Goal: Navigation & Orientation: Find specific page/section

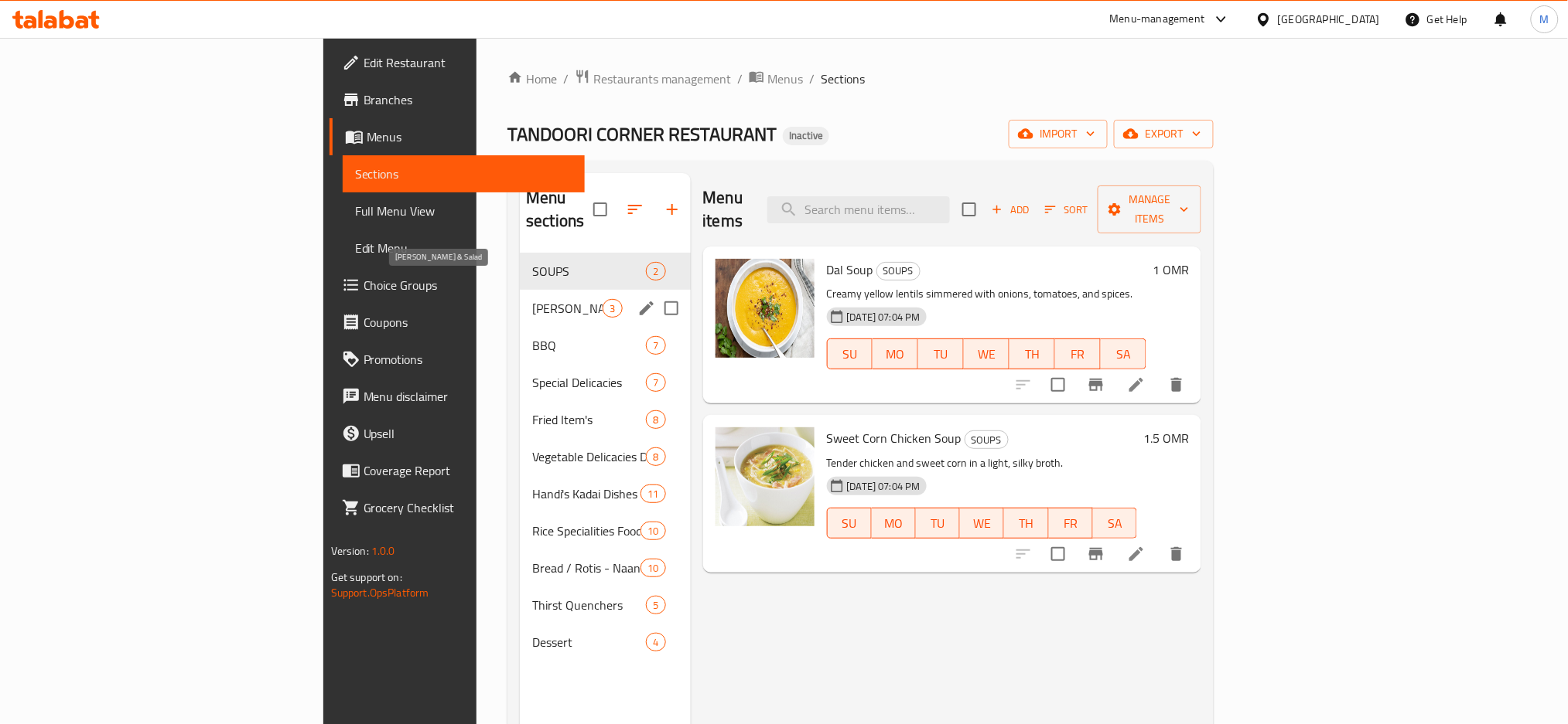
click at [532, 299] on span "[PERSON_NAME] & Salad" at bounding box center [567, 308] width 70 height 19
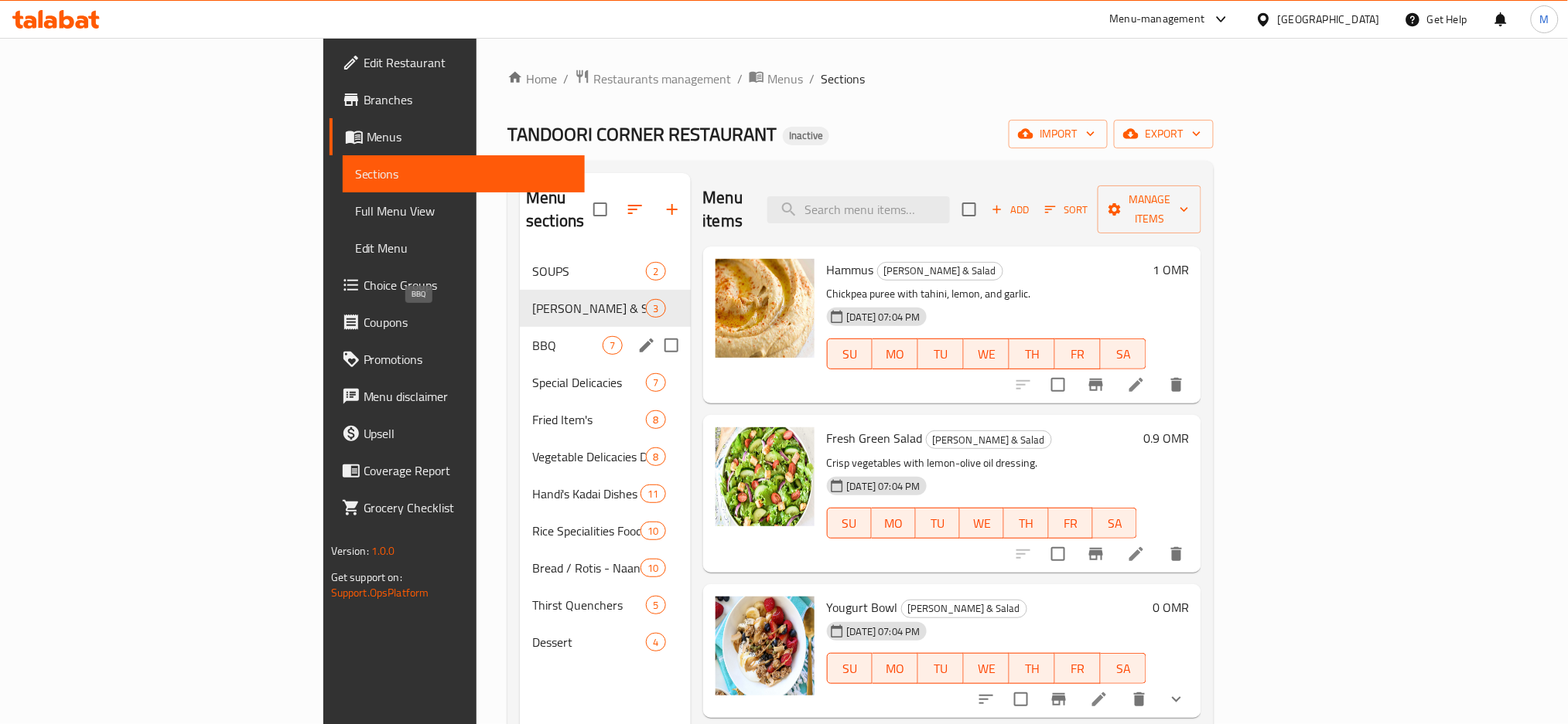
click at [532, 337] on span "BBQ" at bounding box center [567, 346] width 70 height 19
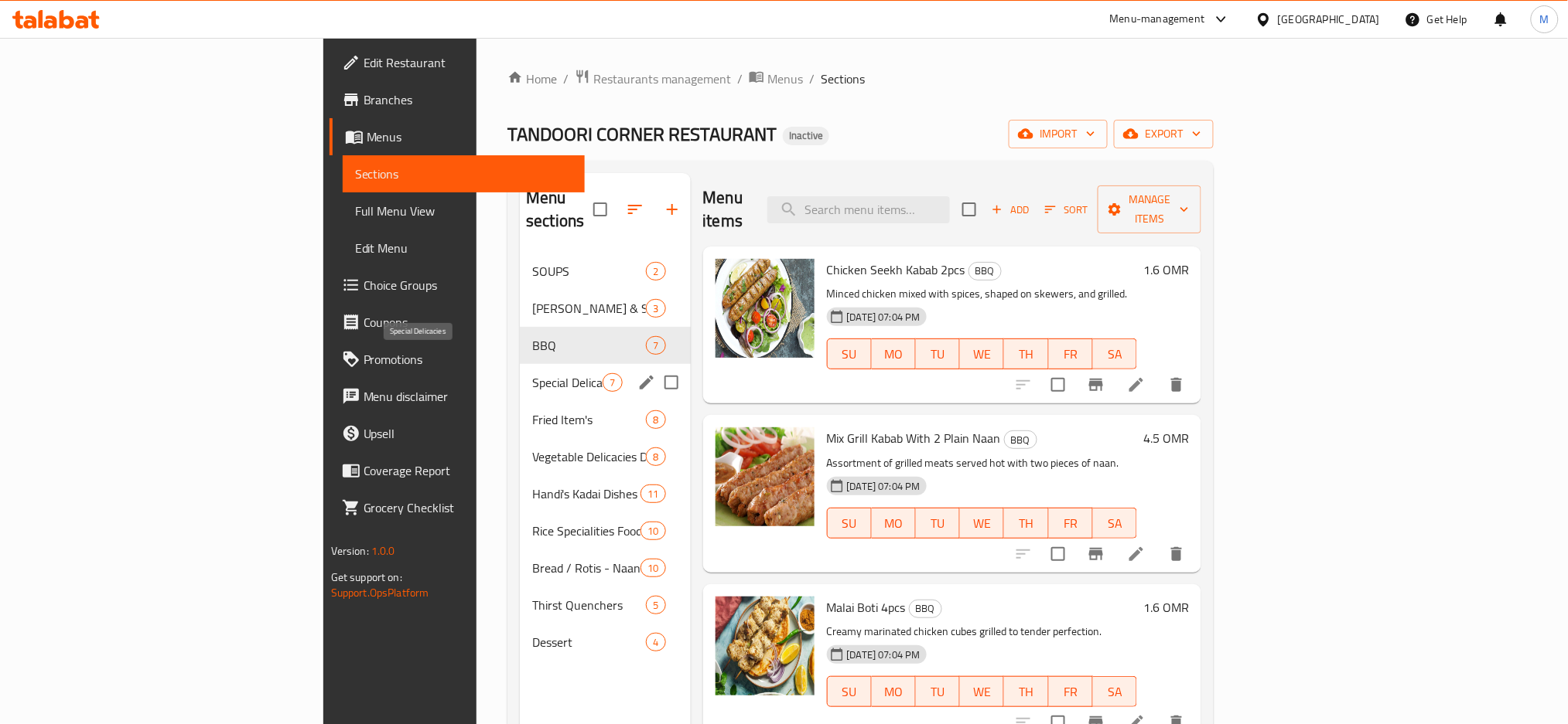
click at [532, 373] on span "Special Delicacies" at bounding box center [567, 382] width 70 height 19
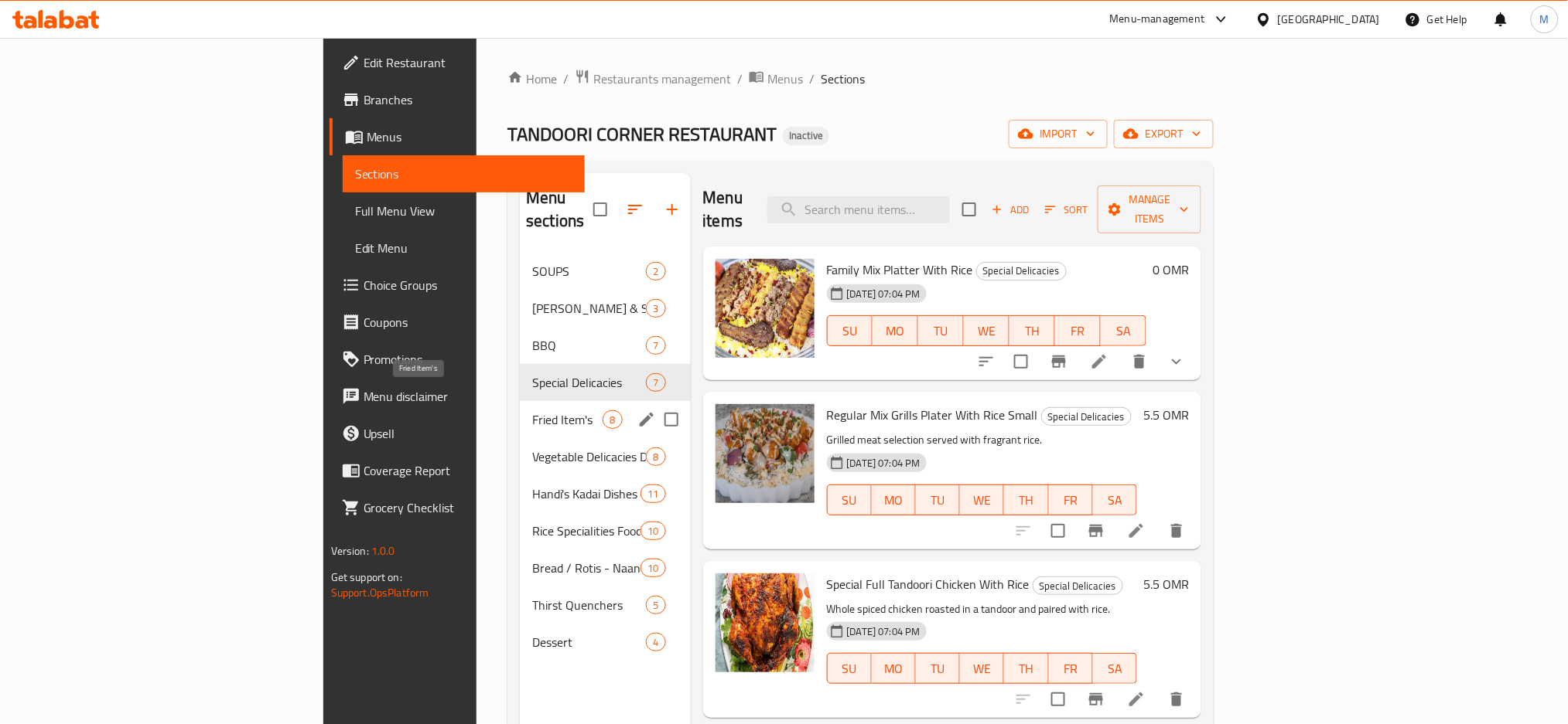
click at [532, 410] on span "Fried Item's" at bounding box center [567, 419] width 70 height 19
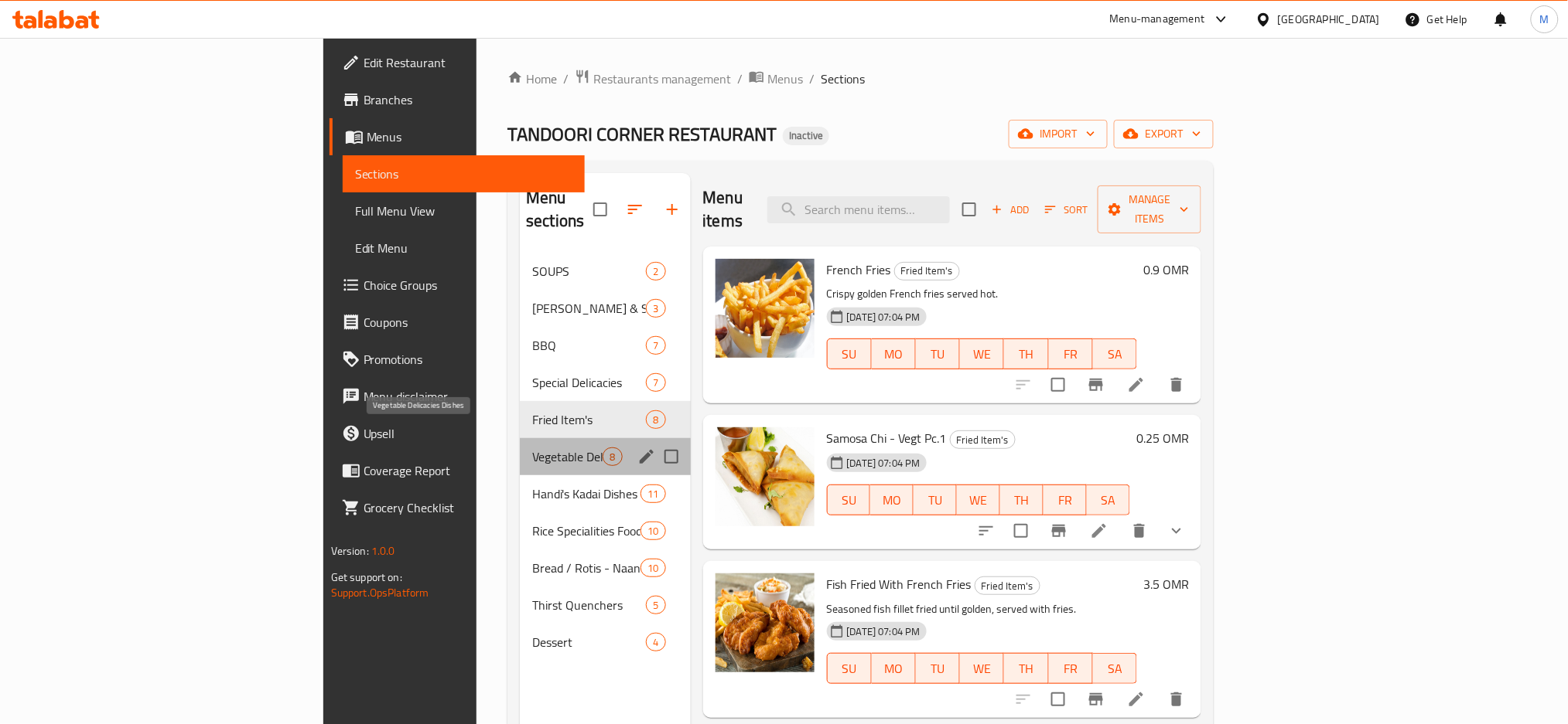
click at [532, 448] on span "Vegetable Delicacies Dishes" at bounding box center [567, 457] width 70 height 19
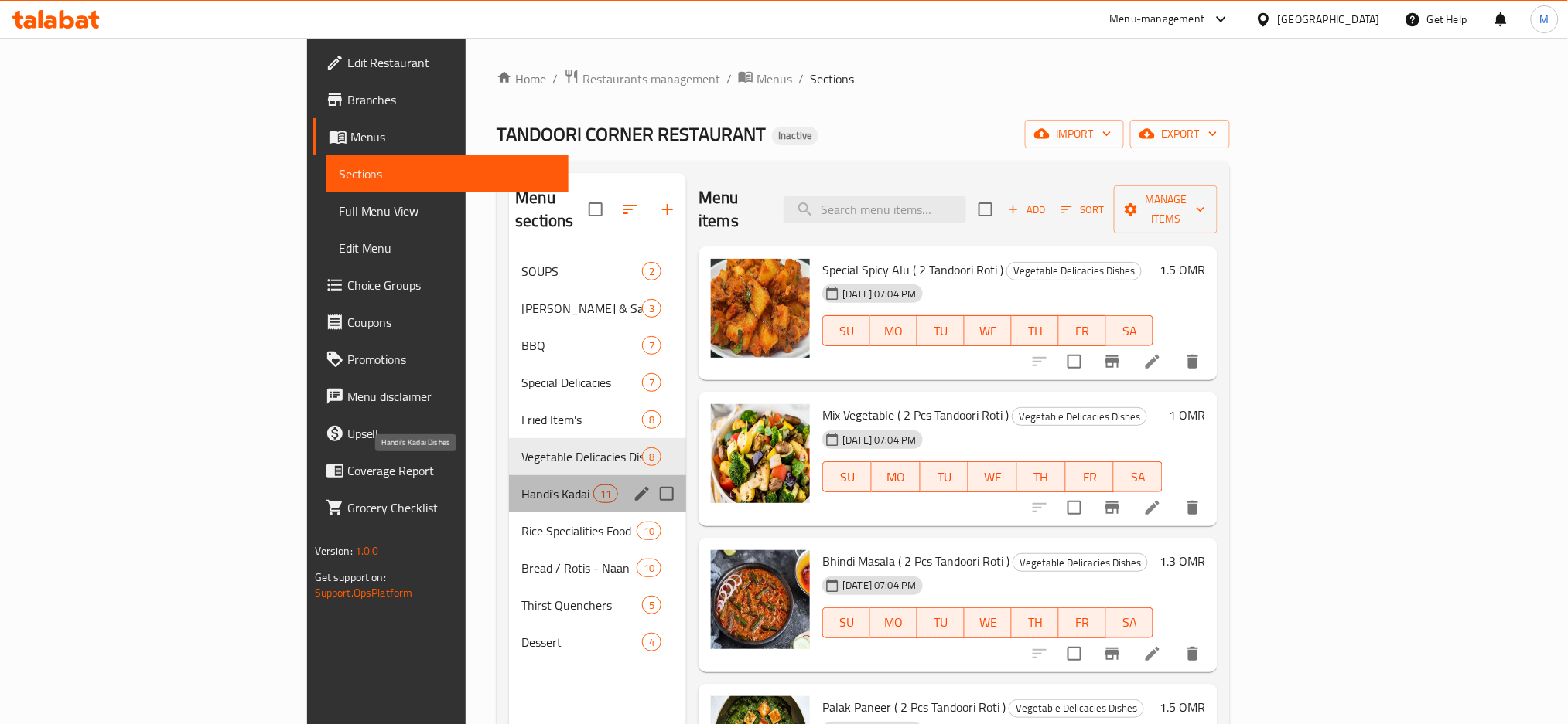
click at [522, 485] on span "Handi's Kadai Dishes" at bounding box center [558, 494] width 72 height 19
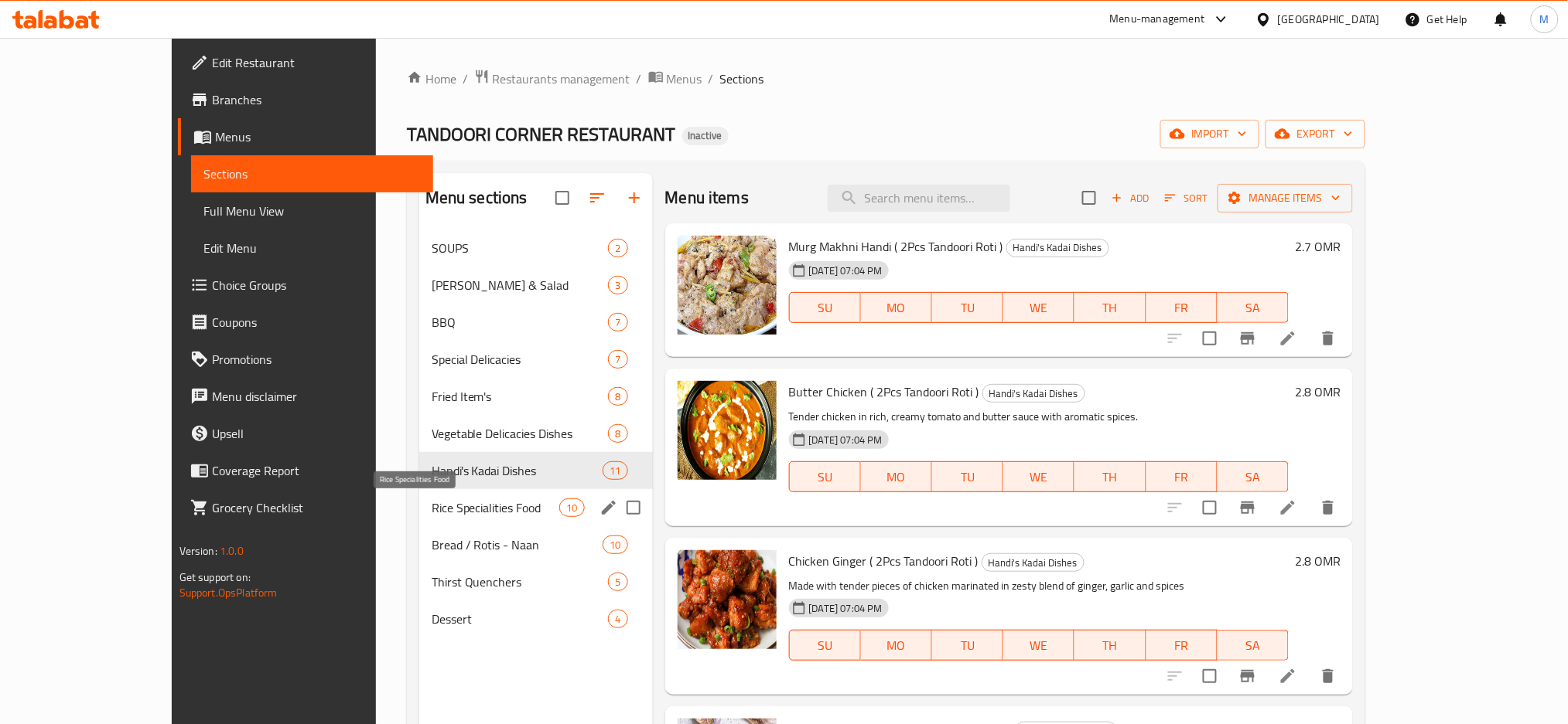
click at [432, 516] on span "Rice Specialities Food" at bounding box center [495, 507] width 128 height 19
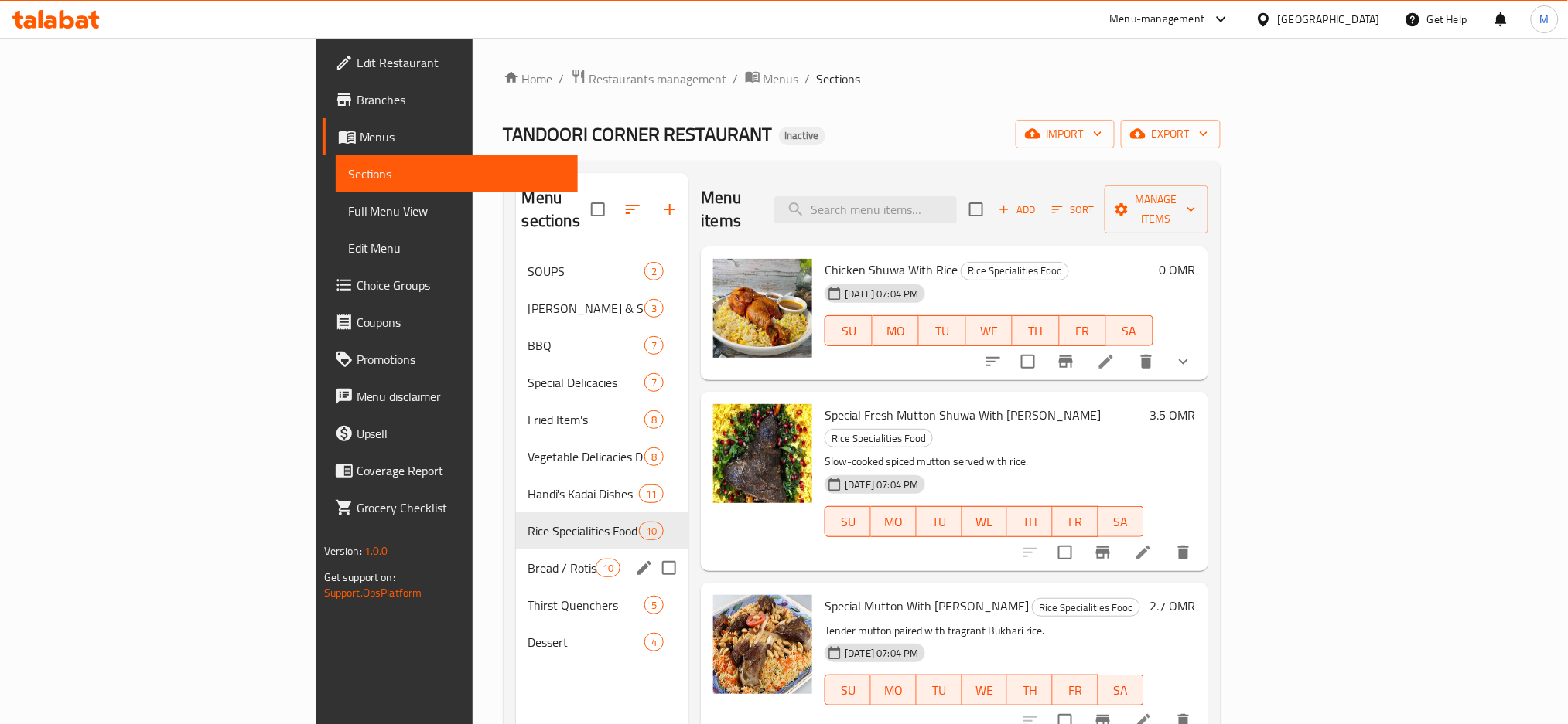
click at [516, 561] on div "Bread / Rotis - Naan 10" at bounding box center [603, 568] width 173 height 37
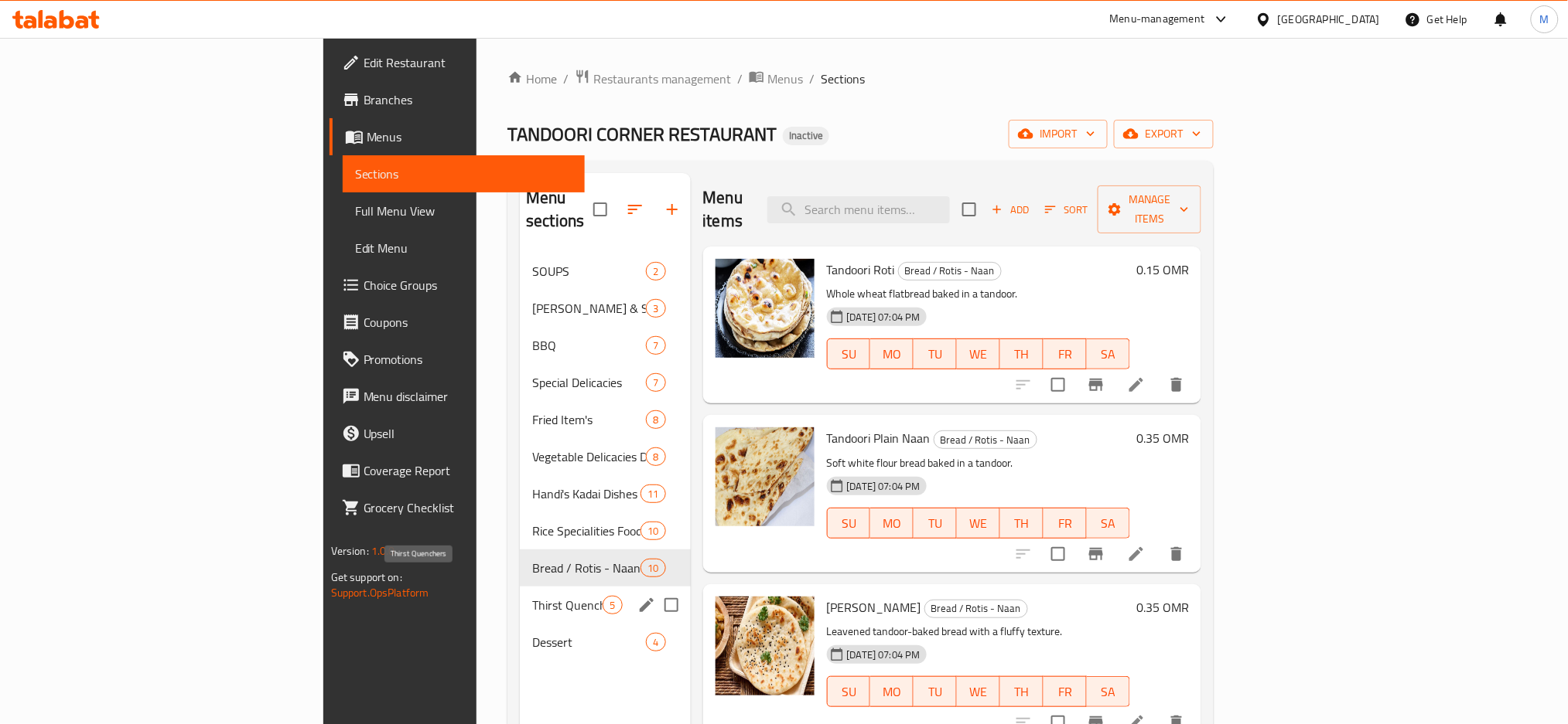
click at [532, 596] on span "Thirst Quenchers" at bounding box center [567, 605] width 70 height 19
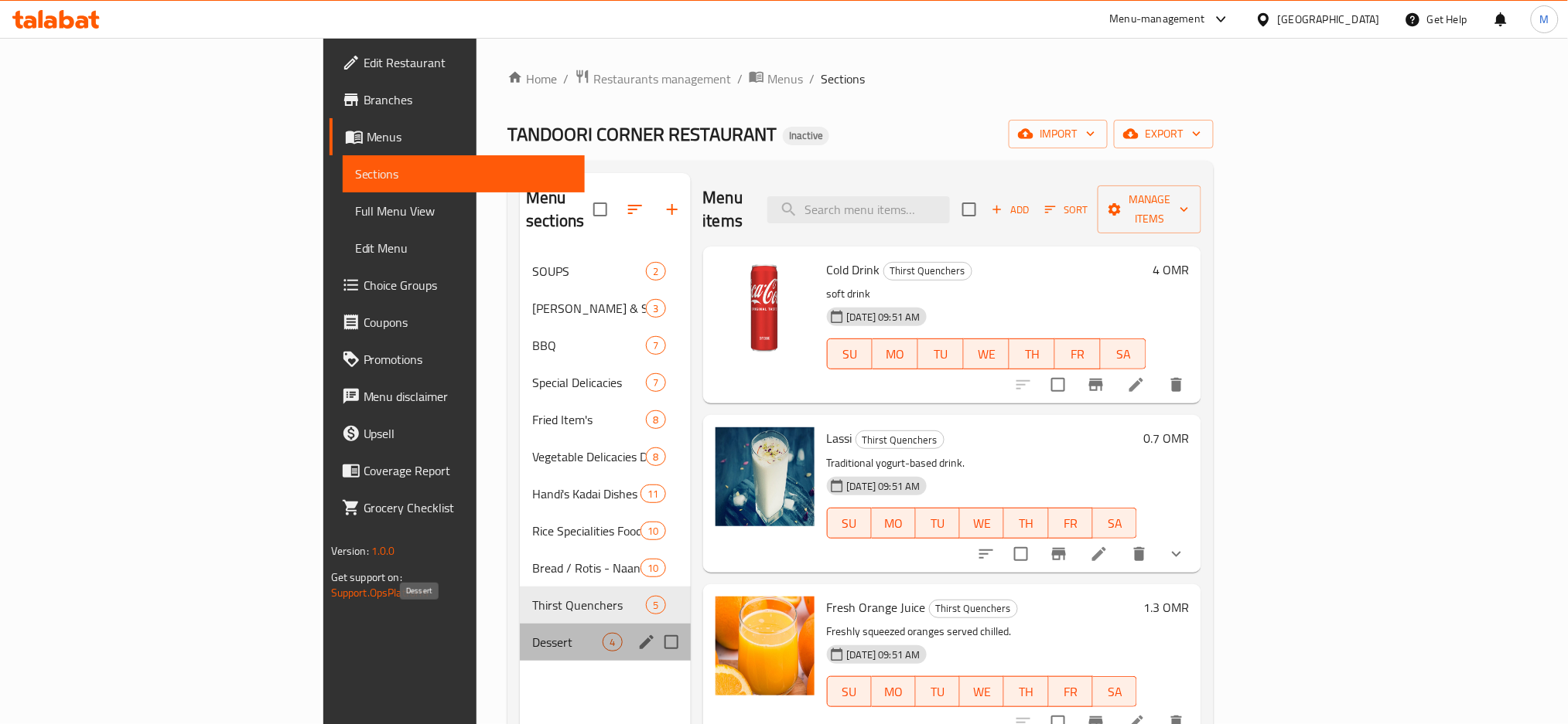
drag, startPoint x: 393, startPoint y: 613, endPoint x: 394, endPoint y: 601, distance: 12.0
click at [532, 633] on span "Dessert" at bounding box center [567, 642] width 70 height 19
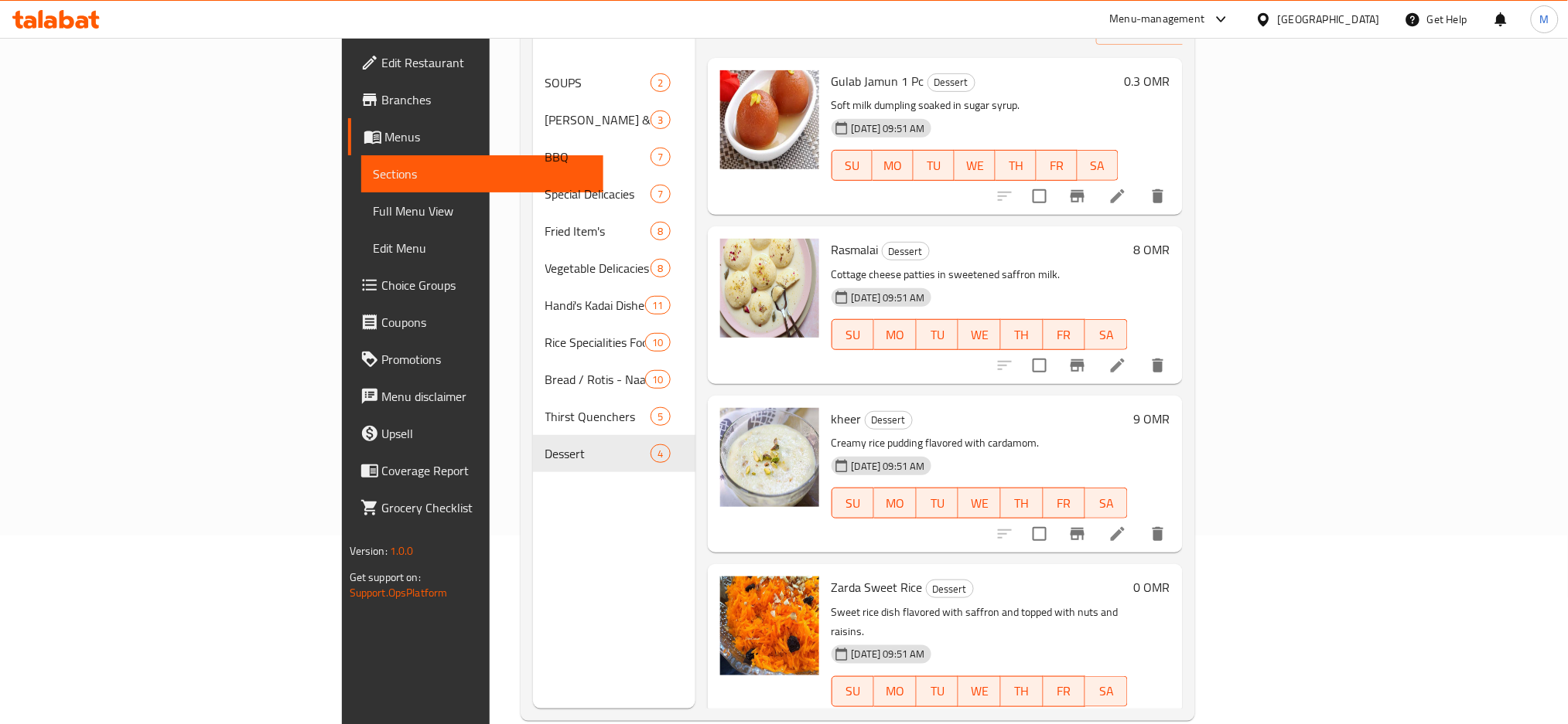
scroll to position [217, 0]
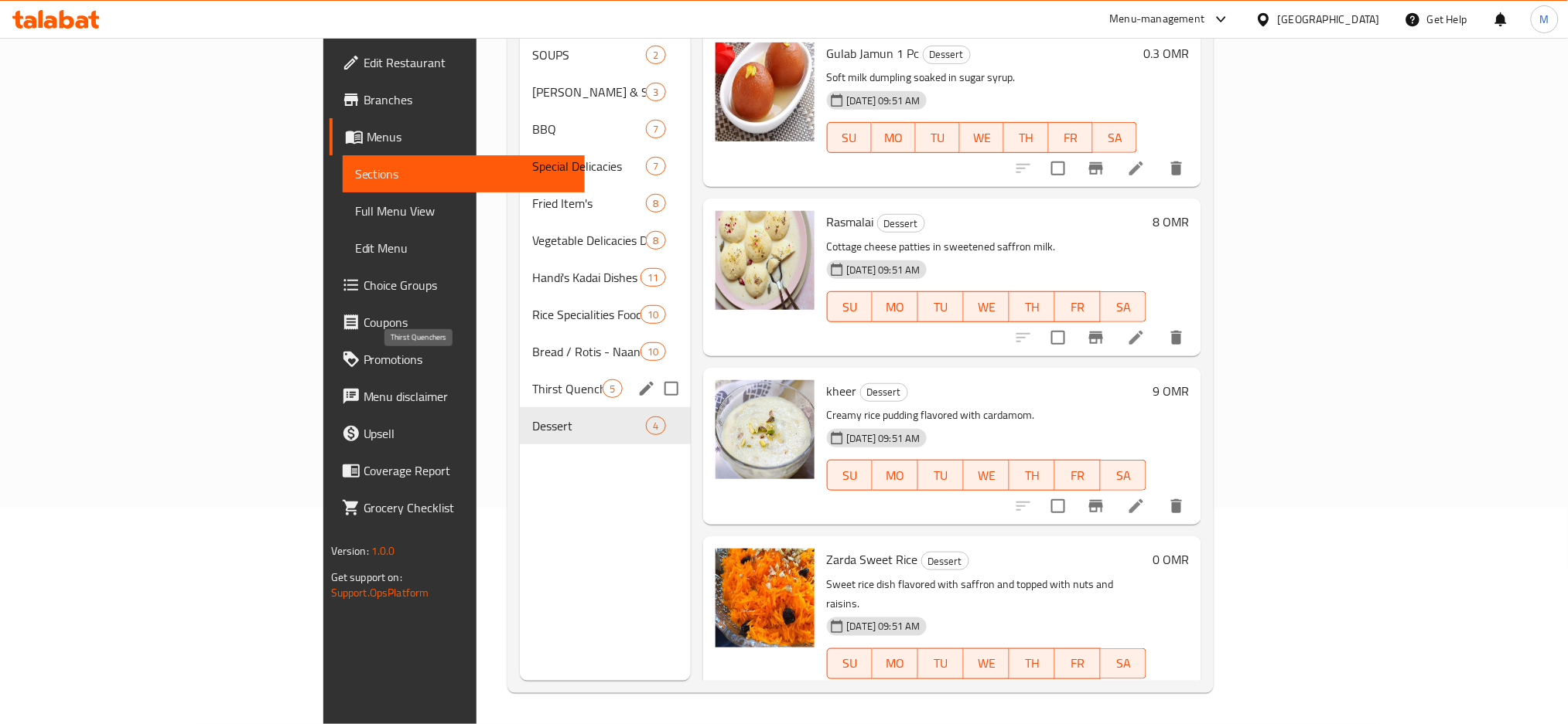
click at [532, 380] on span "Thirst Quenchers" at bounding box center [567, 389] width 70 height 19
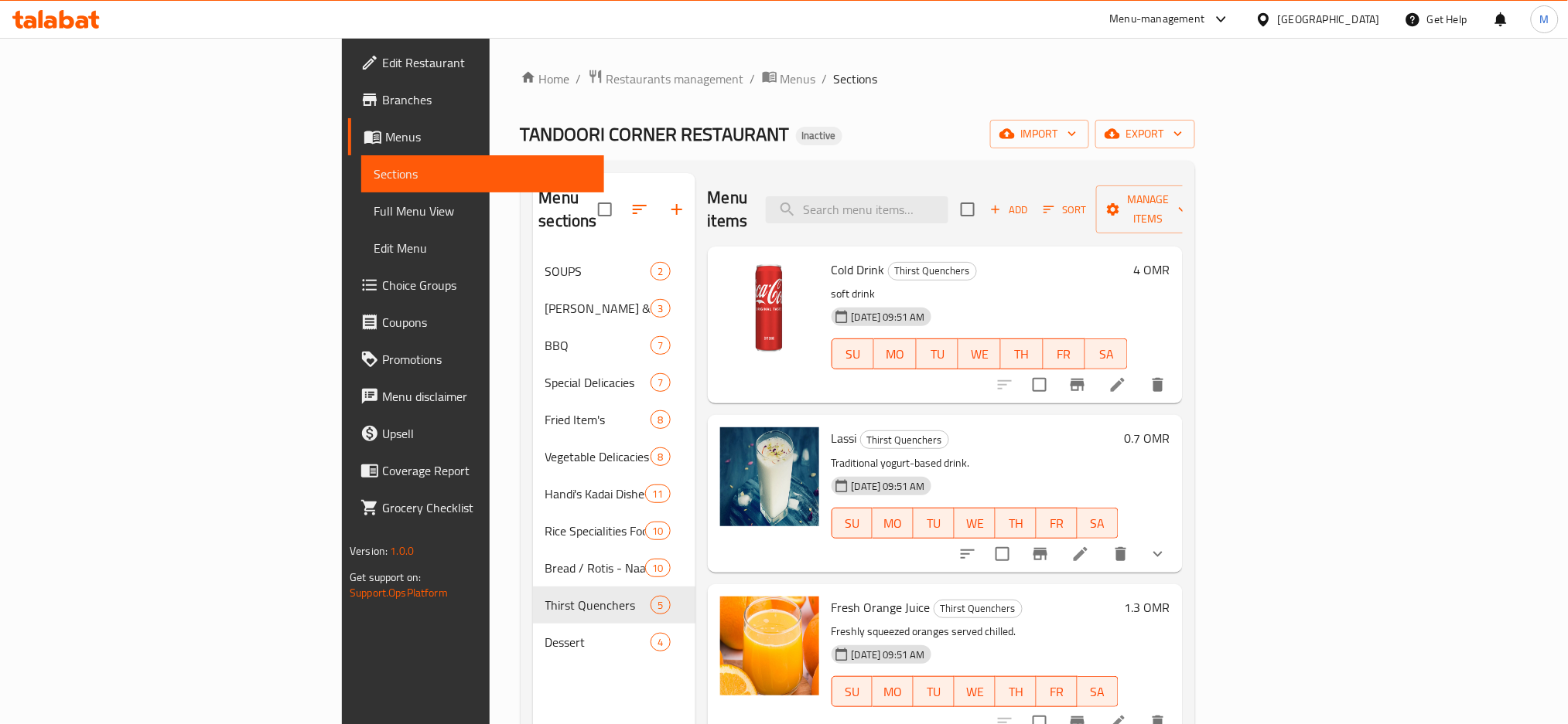
click at [1127, 376] on icon at bounding box center [1118, 385] width 19 height 19
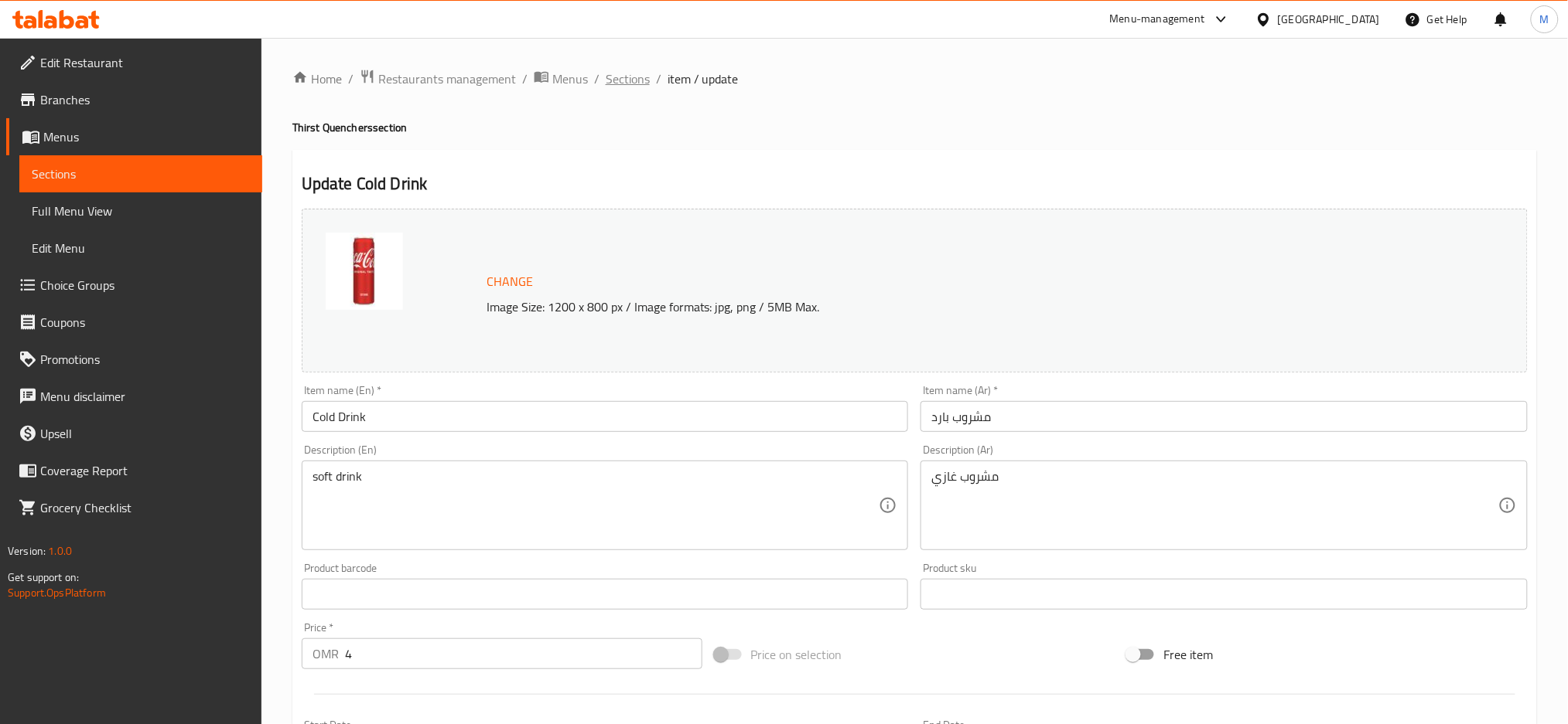
click at [623, 78] on span "Sections" at bounding box center [628, 78] width 44 height 19
